Goal: Task Accomplishment & Management: Use online tool/utility

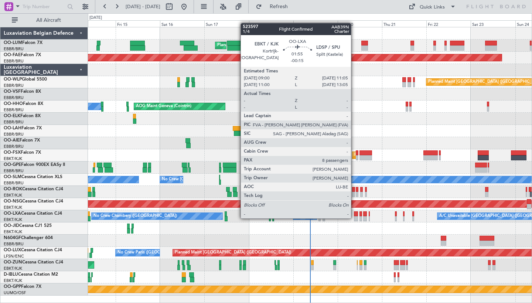
click at [354, 218] on div at bounding box center [356, 218] width 4 height 5
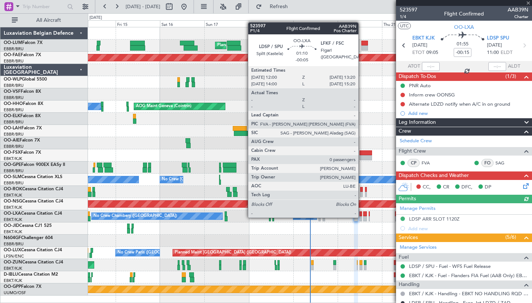
click at [362, 217] on div at bounding box center [360, 218] width 3 height 5
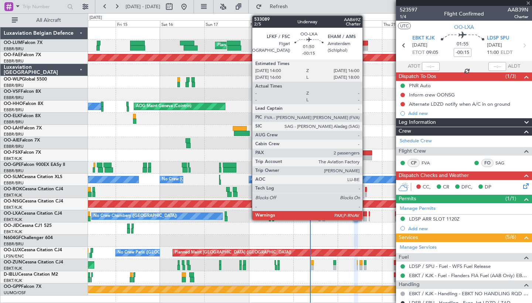
type input "-00:05"
type input "0"
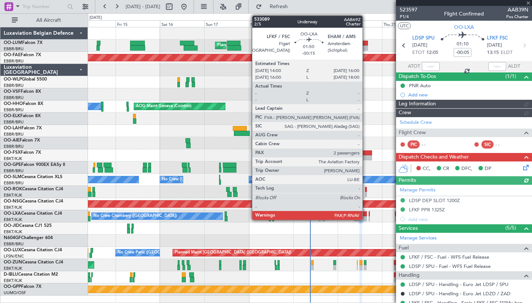
click at [366, 217] on div at bounding box center [365, 218] width 4 height 5
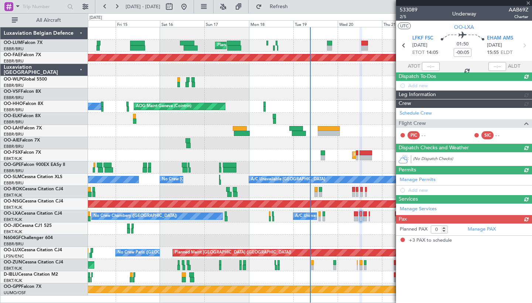
type input "-00:15"
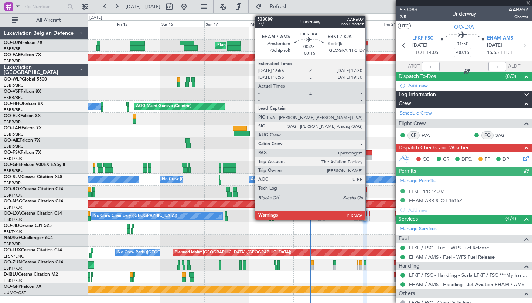
click at [369, 217] on div at bounding box center [369, 218] width 1 height 5
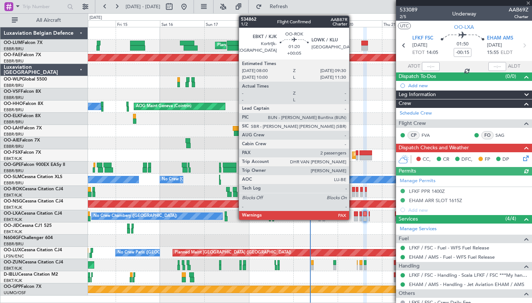
type input "0"
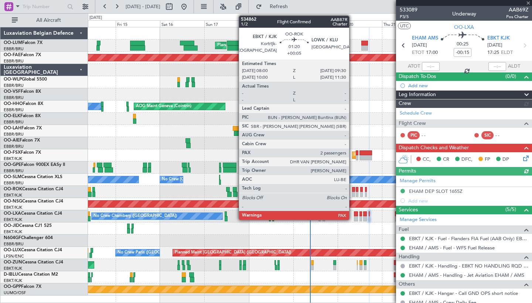
click at [352, 192] on div at bounding box center [353, 194] width 3 height 5
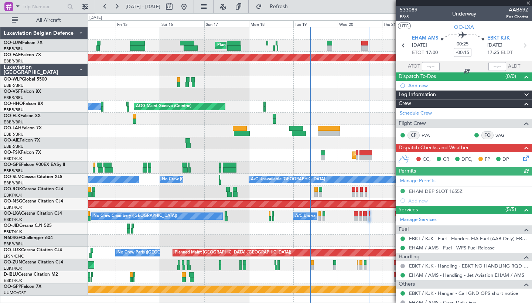
type input "+00:05"
type input "2"
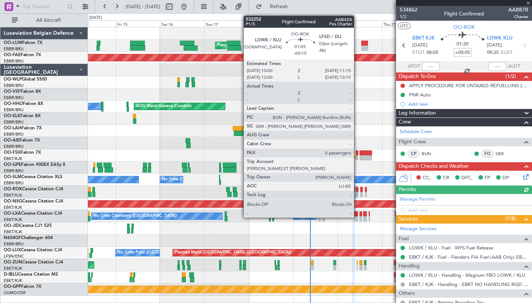
click at [357, 192] on div at bounding box center [357, 194] width 3 height 5
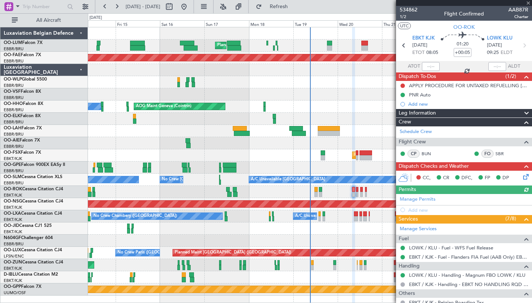
type input "-00:15"
type input "0"
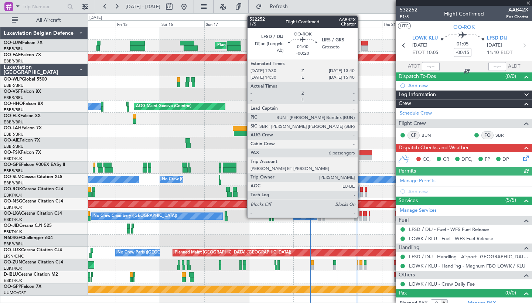
click at [361, 192] on div at bounding box center [361, 194] width 2 height 5
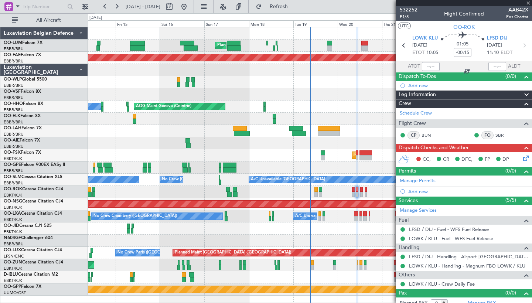
type input "-00:20"
type input "6"
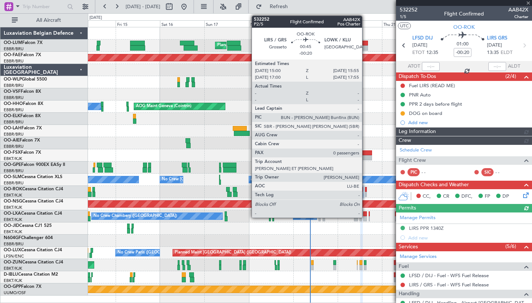
click at [365, 192] on div at bounding box center [366, 194] width 2 height 5
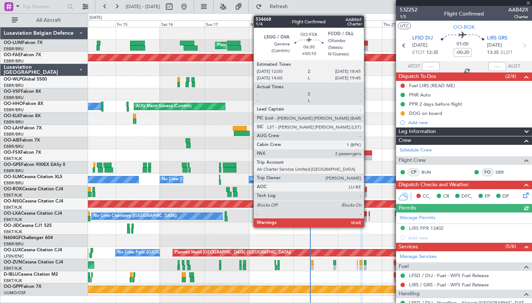
click at [367, 157] on div at bounding box center [365, 157] width 13 height 5
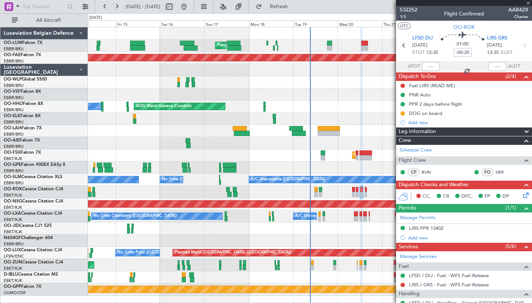
type input "+00:10"
type input "2"
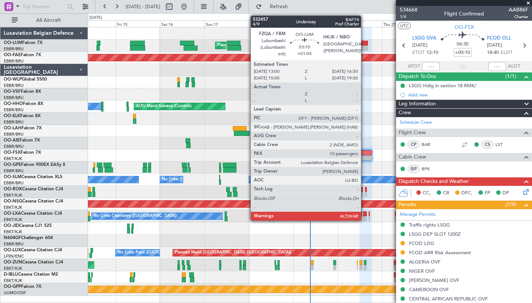
click at [364, 50] on div at bounding box center [364, 47] width 7 height 5
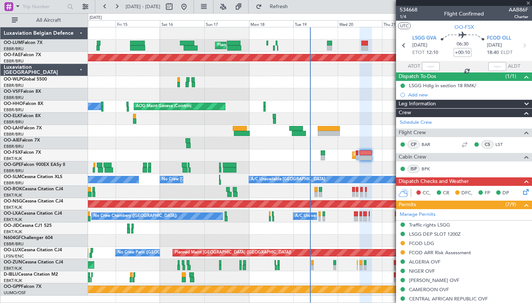
type input "+01:05"
type input "10"
